Goal: Find specific page/section: Find specific page/section

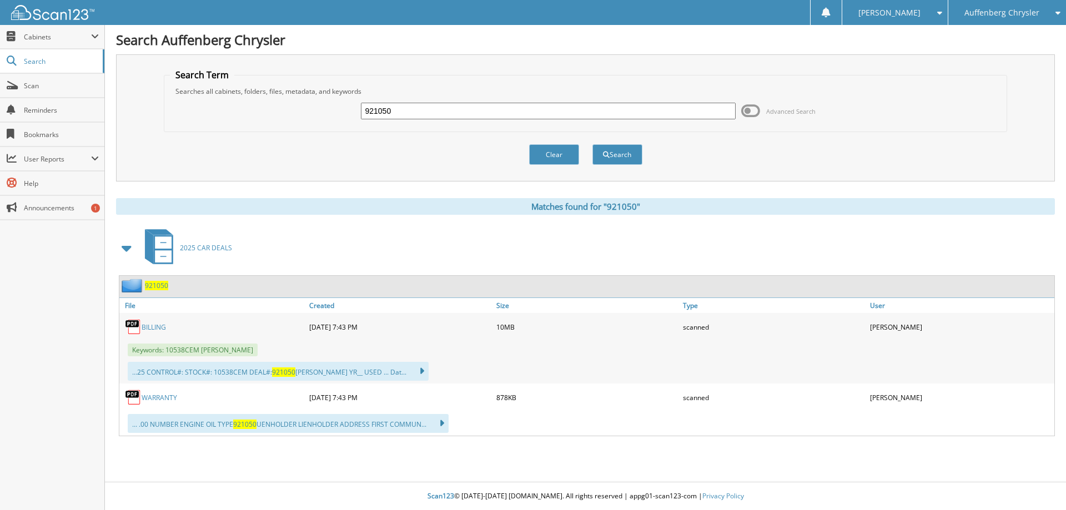
drag, startPoint x: 408, startPoint y: 113, endPoint x: 313, endPoint y: 113, distance: 95.5
click at [325, 115] on div "921050 Advanced Search" at bounding box center [586, 111] width 832 height 30
type input "921133"
click at [592, 144] on button "Search" at bounding box center [617, 154] width 50 height 21
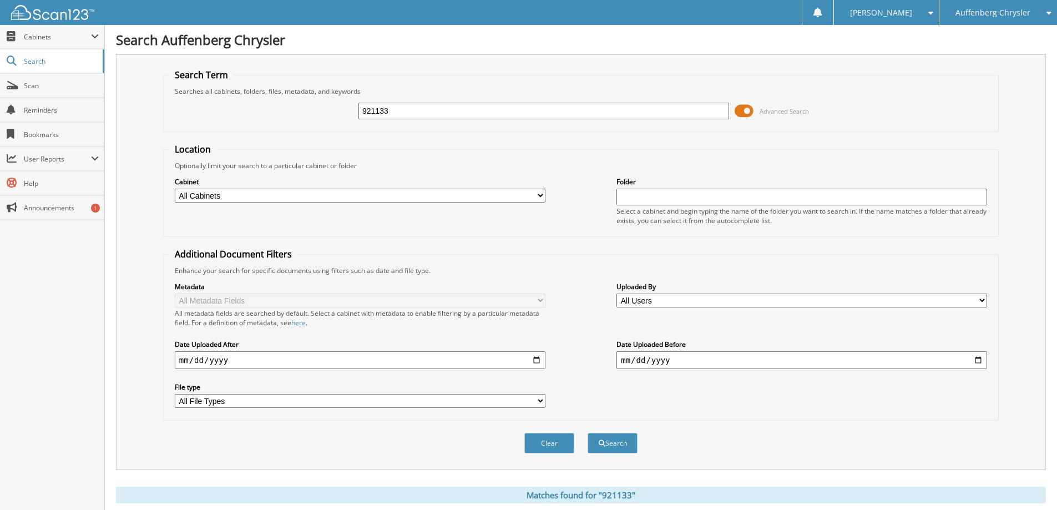
click at [744, 115] on span at bounding box center [744, 111] width 19 height 17
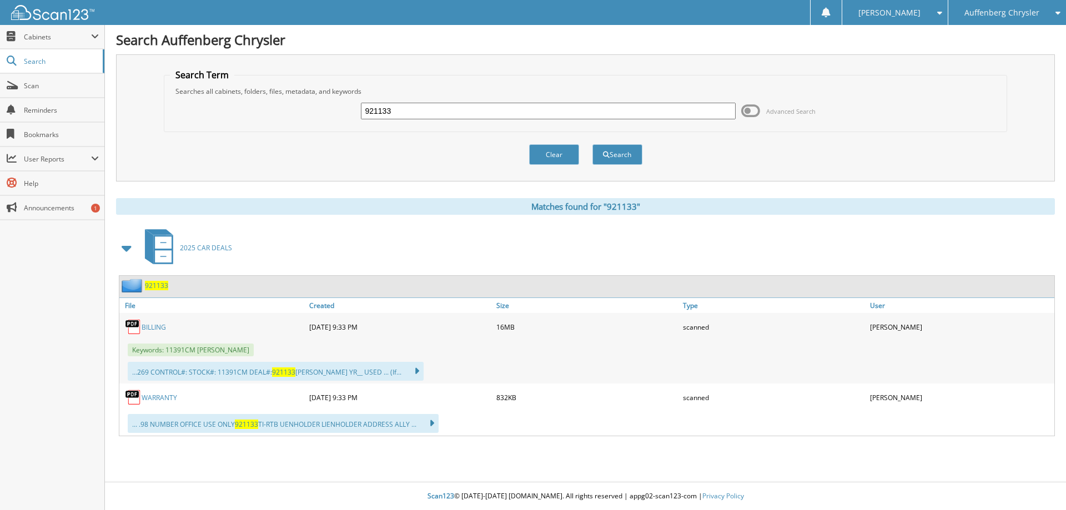
click at [160, 323] on link "BILLING" at bounding box center [154, 327] width 24 height 9
click at [154, 330] on link "BILLING" at bounding box center [154, 327] width 24 height 9
click at [47, 89] on span "Scan" at bounding box center [61, 85] width 75 height 9
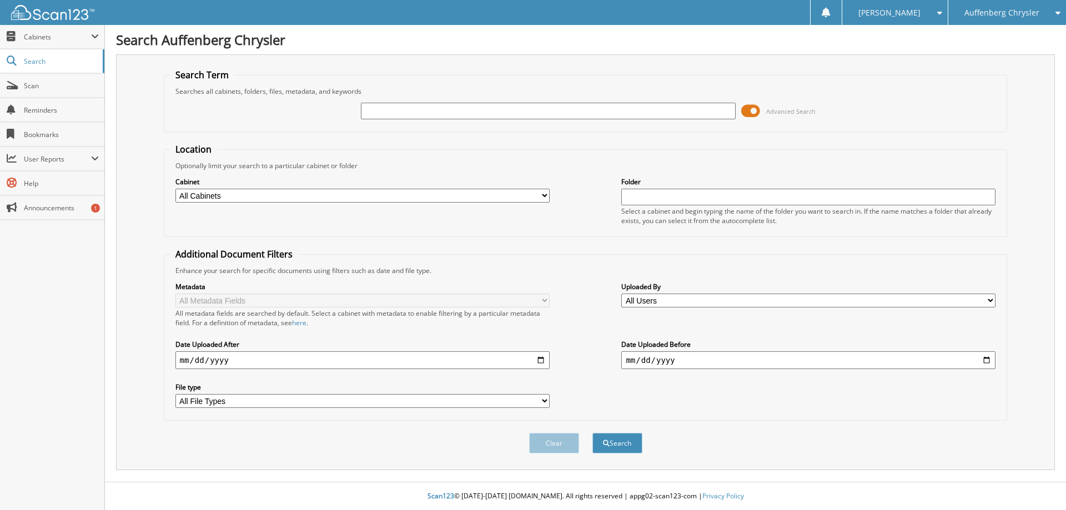
click at [748, 113] on span at bounding box center [750, 111] width 19 height 17
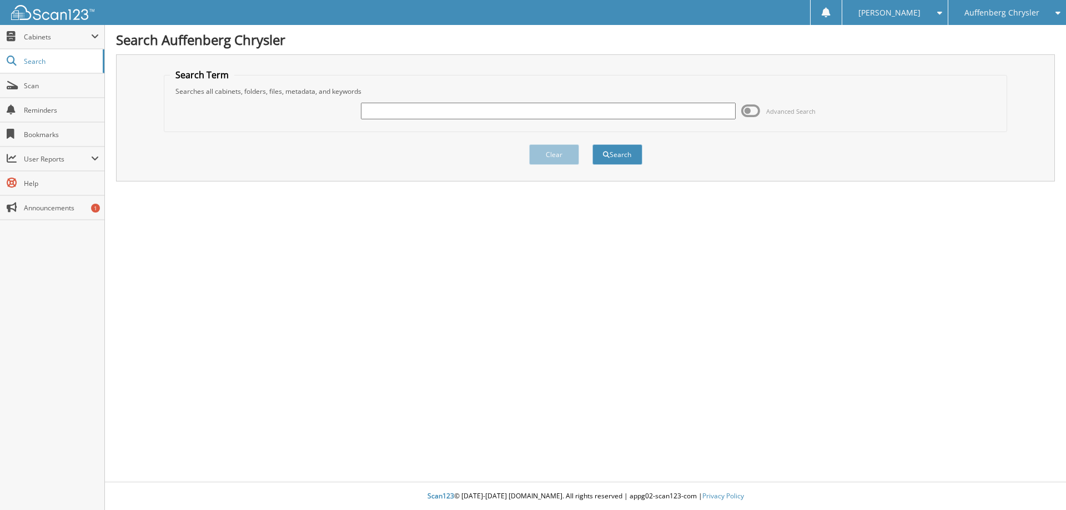
click at [393, 109] on input "text" at bounding box center [548, 111] width 374 height 17
click at [583, 292] on div "Search Auffenberg Chrysler Search Term Searches all cabinets, folders, files, m…" at bounding box center [585, 255] width 961 height 510
click at [391, 103] on input "text" at bounding box center [548, 111] width 374 height 17
click at [387, 148] on div "Clear Search" at bounding box center [586, 154] width 844 height 45
click at [374, 109] on input "text" at bounding box center [548, 111] width 374 height 17
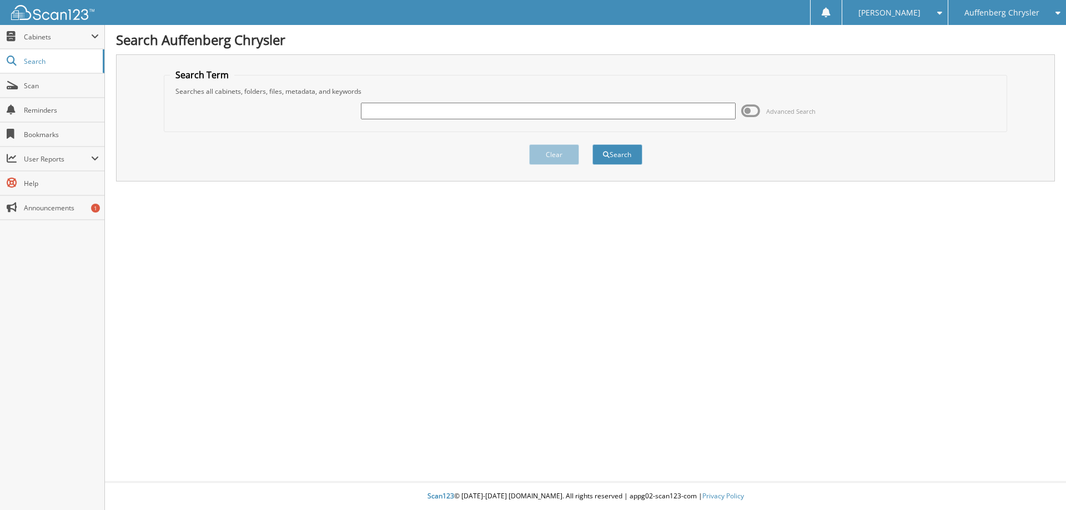
click at [582, 240] on div "Search Auffenberg Chrysler Search Term Searches all cabinets, folders, files, m…" at bounding box center [585, 255] width 961 height 510
click at [387, 115] on input "text" at bounding box center [548, 111] width 374 height 17
click at [380, 170] on div "Clear Search" at bounding box center [586, 154] width 844 height 45
click at [380, 107] on input "text" at bounding box center [548, 111] width 374 height 17
click at [397, 187] on div "Search Auffenberg Chrysler Search Term Searches all cabinets, folders, files, m…" at bounding box center [585, 255] width 961 height 510
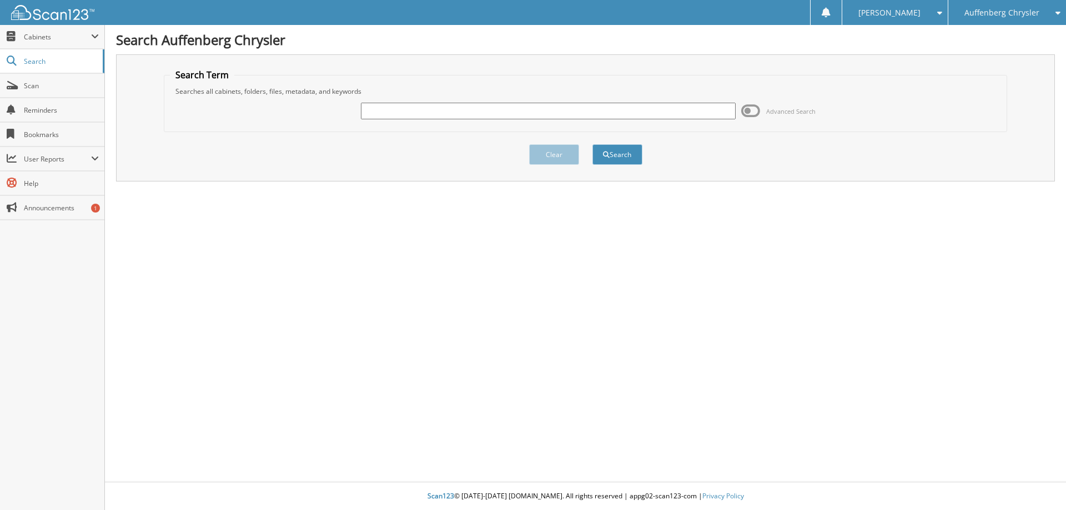
click at [375, 113] on input "text" at bounding box center [548, 111] width 374 height 17
drag, startPoint x: 566, startPoint y: 231, endPoint x: 548, endPoint y: 229, distance: 18.5
click at [565, 231] on div "Search Auffenberg Chrysler Search Term Searches all cabinets, folders, files, m…" at bounding box center [585, 255] width 961 height 510
click at [382, 113] on input "text" at bounding box center [548, 111] width 374 height 17
click at [402, 200] on div "Search Auffenberg Chrysler Search Term Searches all cabinets, folders, files, m…" at bounding box center [585, 255] width 961 height 510
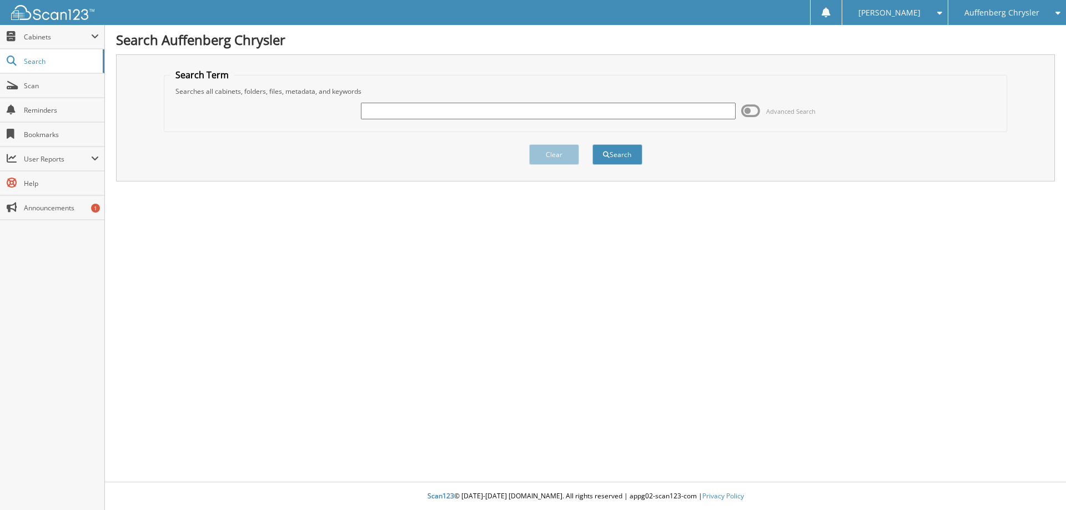
click at [384, 110] on input "text" at bounding box center [548, 111] width 374 height 17
click at [382, 163] on div "Clear Search" at bounding box center [586, 154] width 844 height 45
